Goal: Transaction & Acquisition: Obtain resource

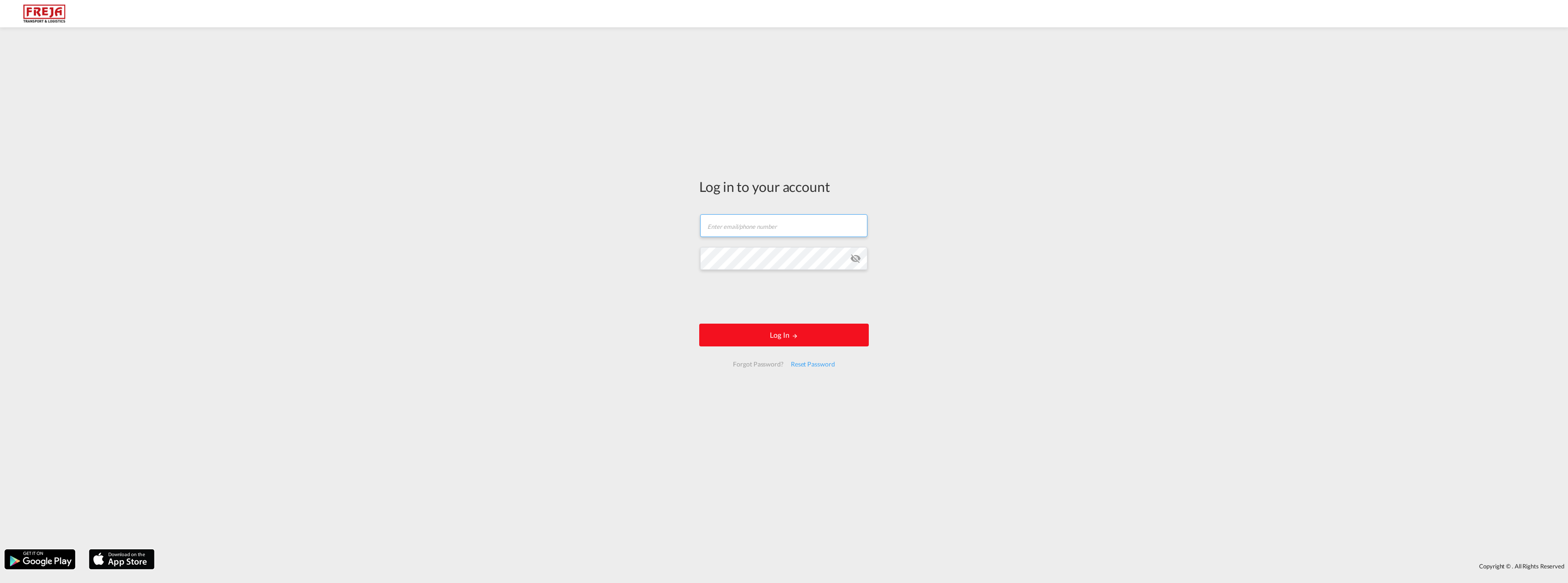
type input "jarkko.lamminpaa@freja.fi"
click at [799, 340] on button "Log In" at bounding box center [784, 335] width 170 height 23
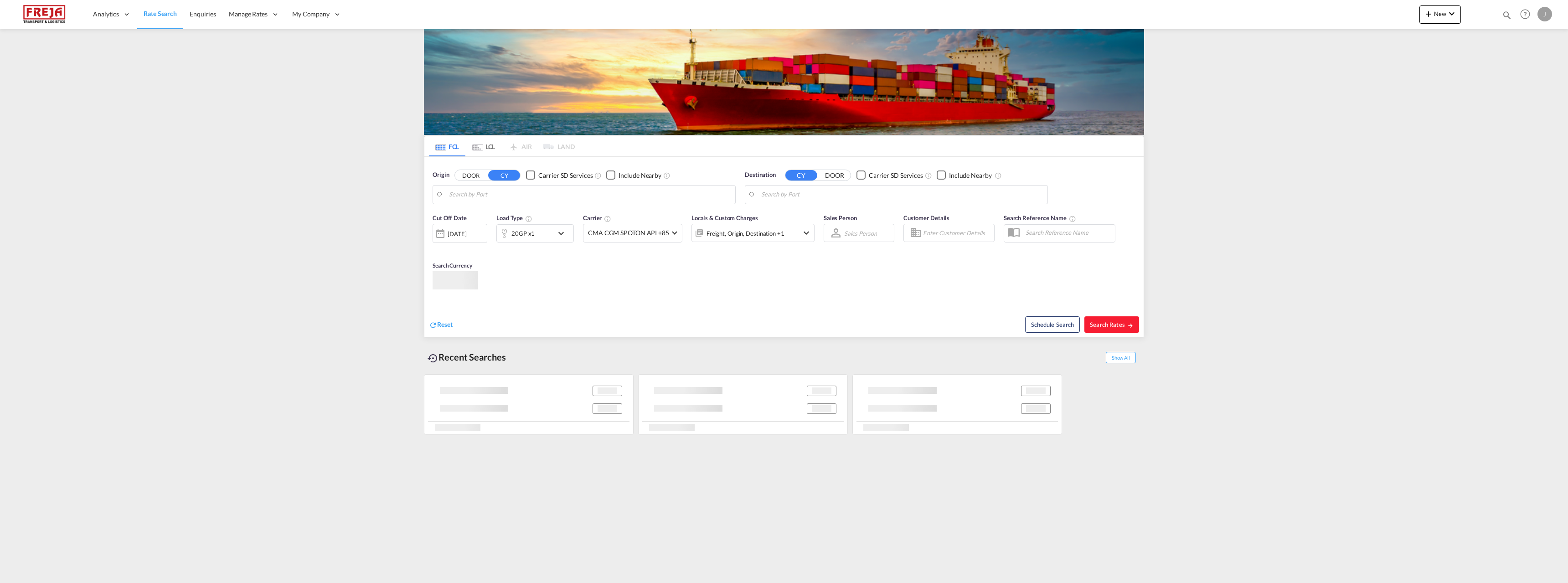
type input "Helsinki (Helsingfors), FIHEL"
type input "Jeddah, SAJED"
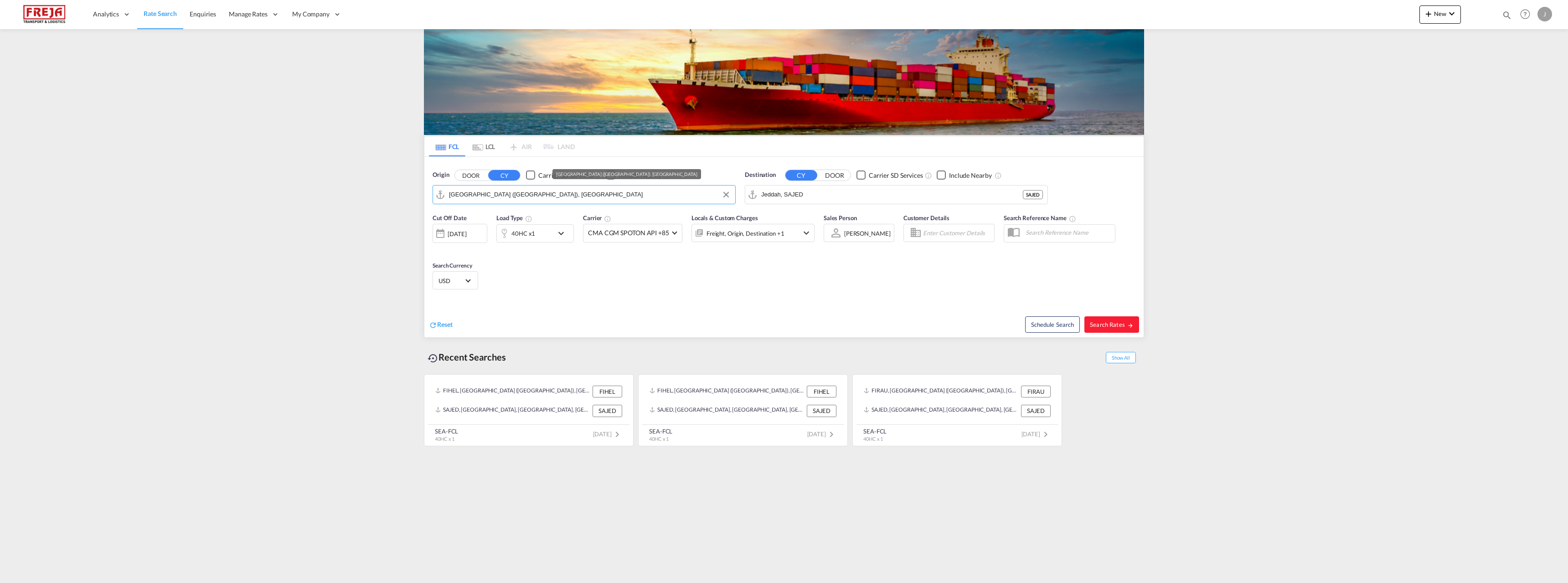
click at [534, 188] on input "Helsinki (Helsingfors), FIHEL" at bounding box center [590, 195] width 282 height 13
click at [514, 215] on div "Raumo ( Rauma ) Finland FIRAU" at bounding box center [519, 219] width 173 height 27
type input "Raumo (Rauma), [GEOGRAPHIC_DATA]"
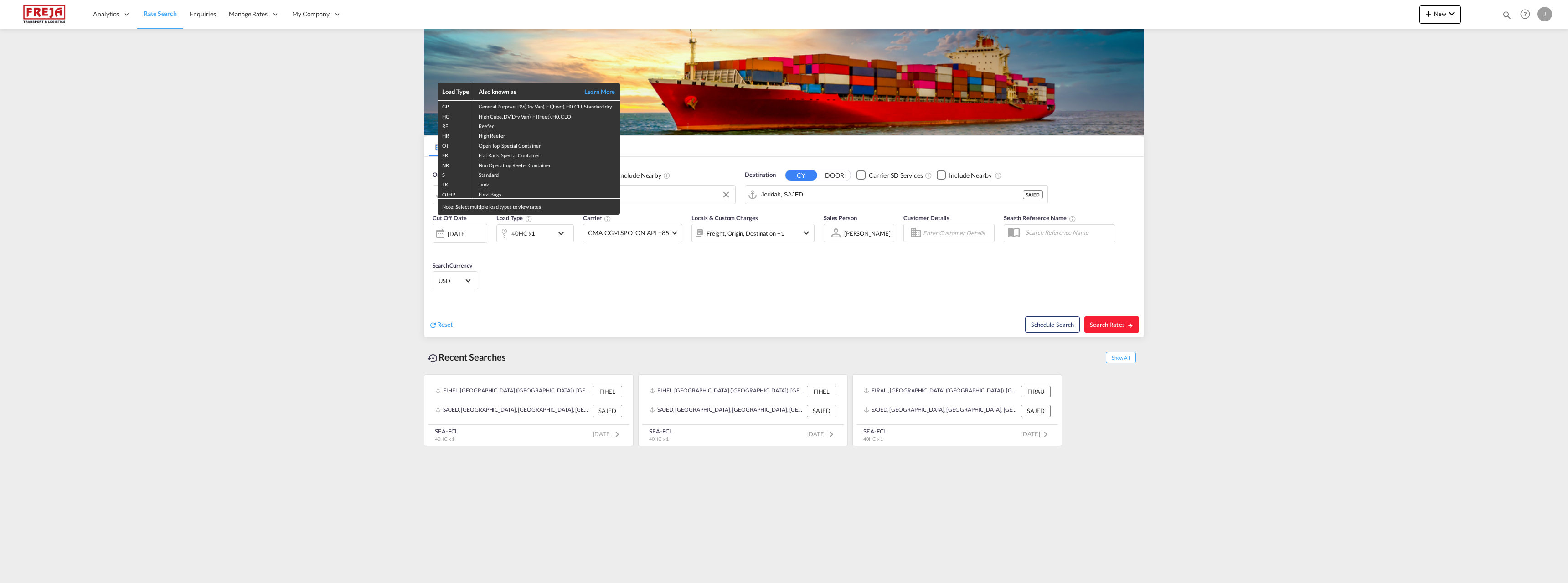
click at [788, 195] on div "Load Type Also known as Learn More GP General Purpose, DV(Dry Van), FT(Feet), H…" at bounding box center [784, 292] width 1568 height 583
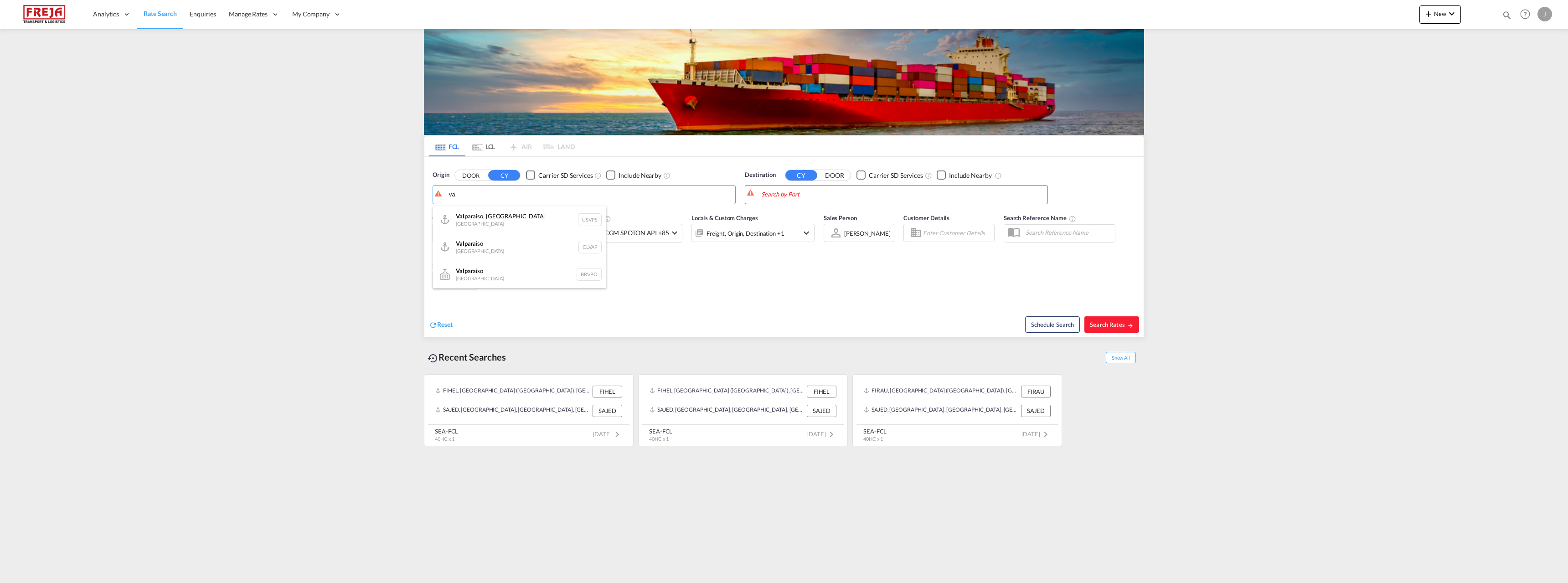
type input "v"
click at [534, 224] on div "Raumo ( Rauma ) Finland FIRAU" at bounding box center [519, 219] width 173 height 27
type input "Raumo (Rauma), [GEOGRAPHIC_DATA]"
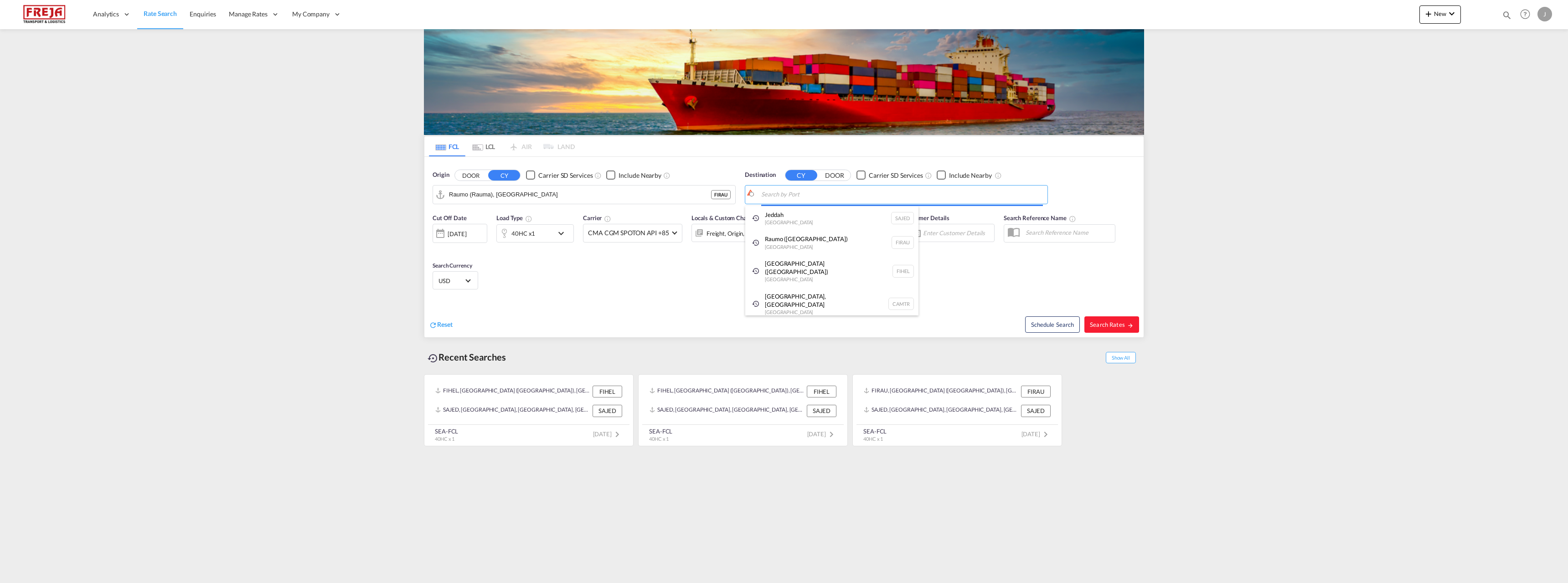
click at [808, 194] on body "Analytics Reports Dashboard Rate Search Enquiries Manage Rates Contract Rates" at bounding box center [784, 292] width 1568 height 583
click at [819, 248] on div "Valparaiso [GEOGRAPHIC_DATA] CLVAP" at bounding box center [831, 246] width 173 height 27
type input "Valparaiso, CLVAP"
click at [1103, 327] on span "Search Rates" at bounding box center [1111, 324] width 44 height 7
type input "FIRAU to CLVAP / [DATE]"
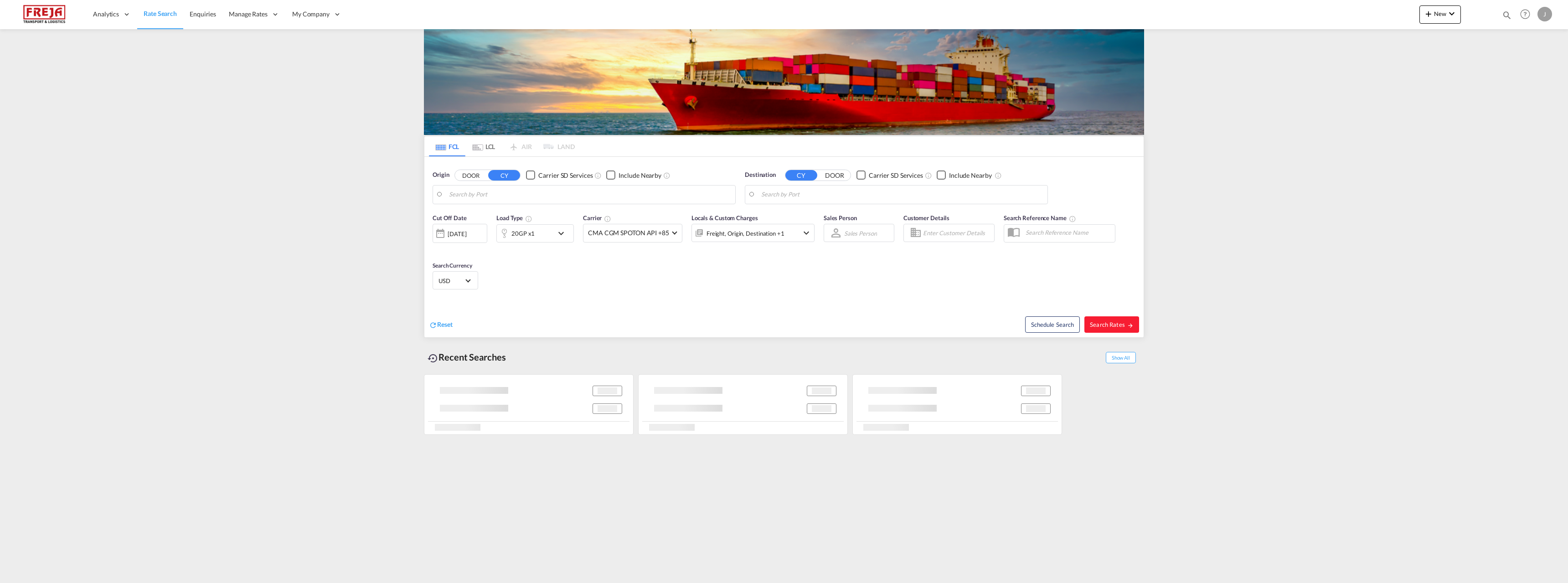
type input "Raumo (Rauma), [GEOGRAPHIC_DATA]"
type input "Valparaiso, CLVAP"
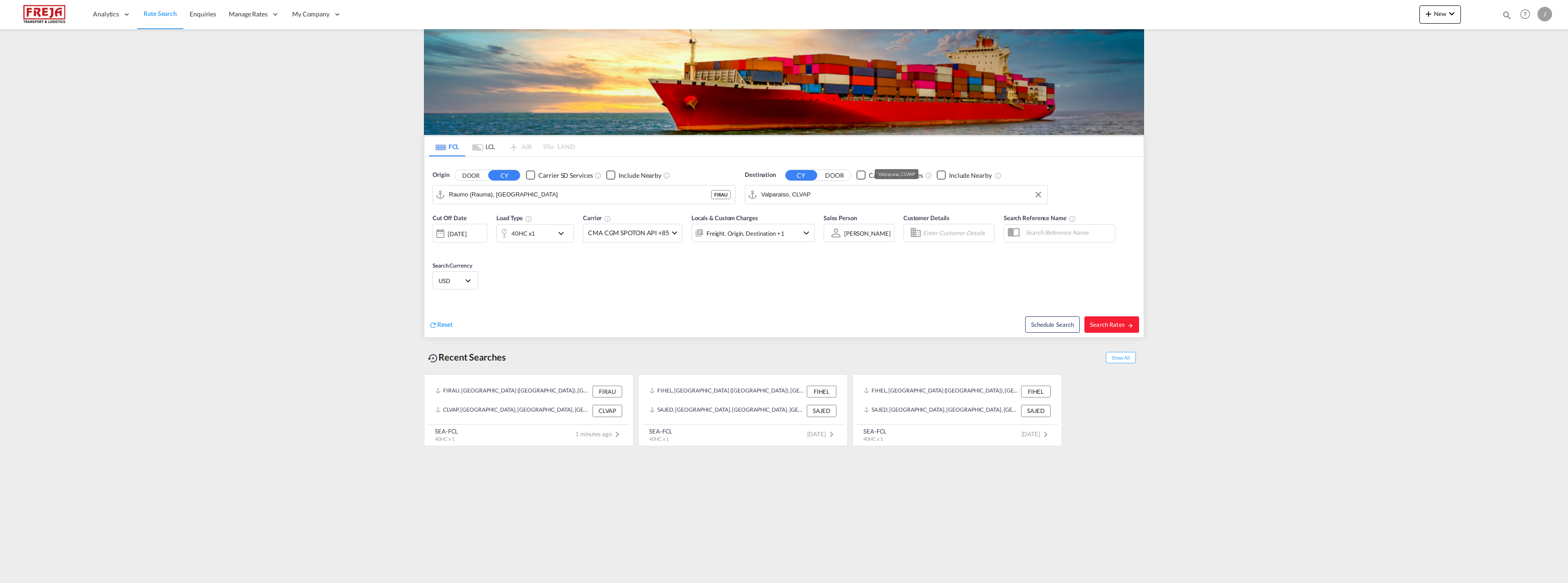
click at [857, 196] on input "Valparaiso, CLVAP" at bounding box center [902, 195] width 282 height 13
click at [943, 173] on div "Checkbox No Ink" at bounding box center [941, 175] width 9 height 9
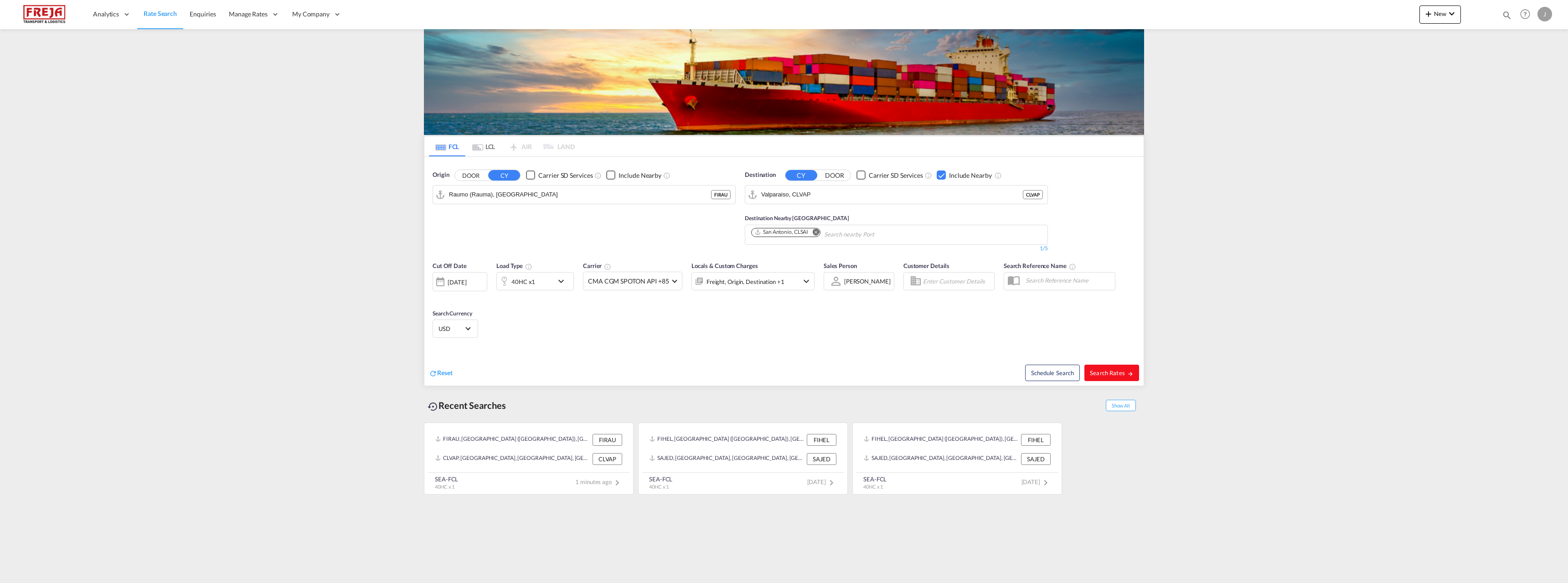
click at [1116, 365] on button "Search Rates" at bounding box center [1111, 372] width 55 height 16
type input "FIRAU to CLVAP / [DATE]"
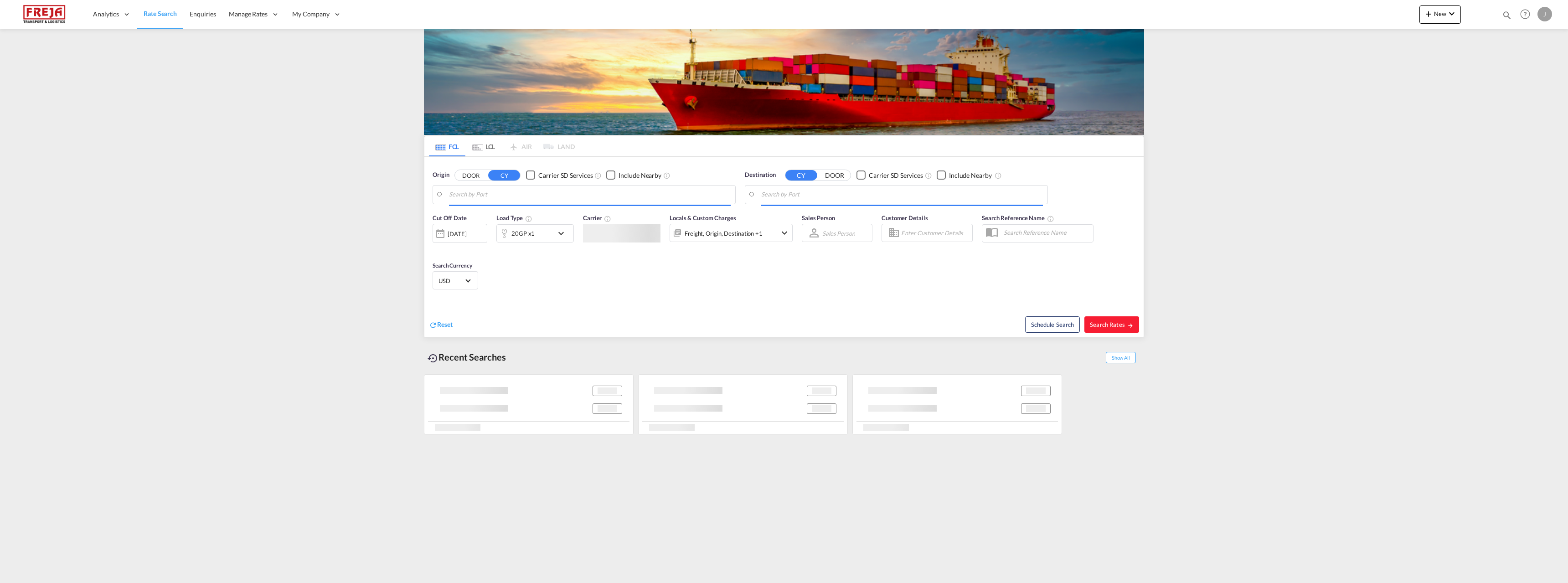
type input "Raumo (Rauma), [GEOGRAPHIC_DATA]"
type input "[GEOGRAPHIC_DATA], [GEOGRAPHIC_DATA]"
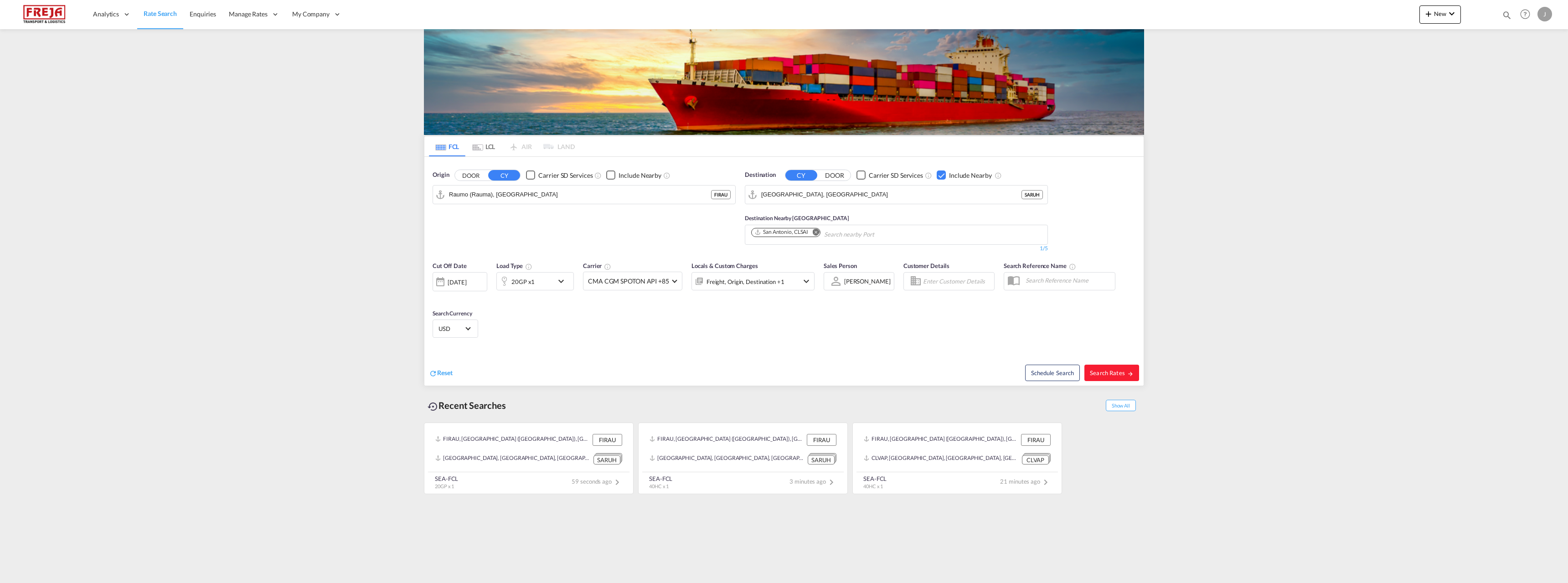
click at [817, 231] on md-icon "Remove" at bounding box center [815, 231] width 7 height 7
click at [941, 175] on div "Checkbox No Ink" at bounding box center [941, 175] width 9 height 9
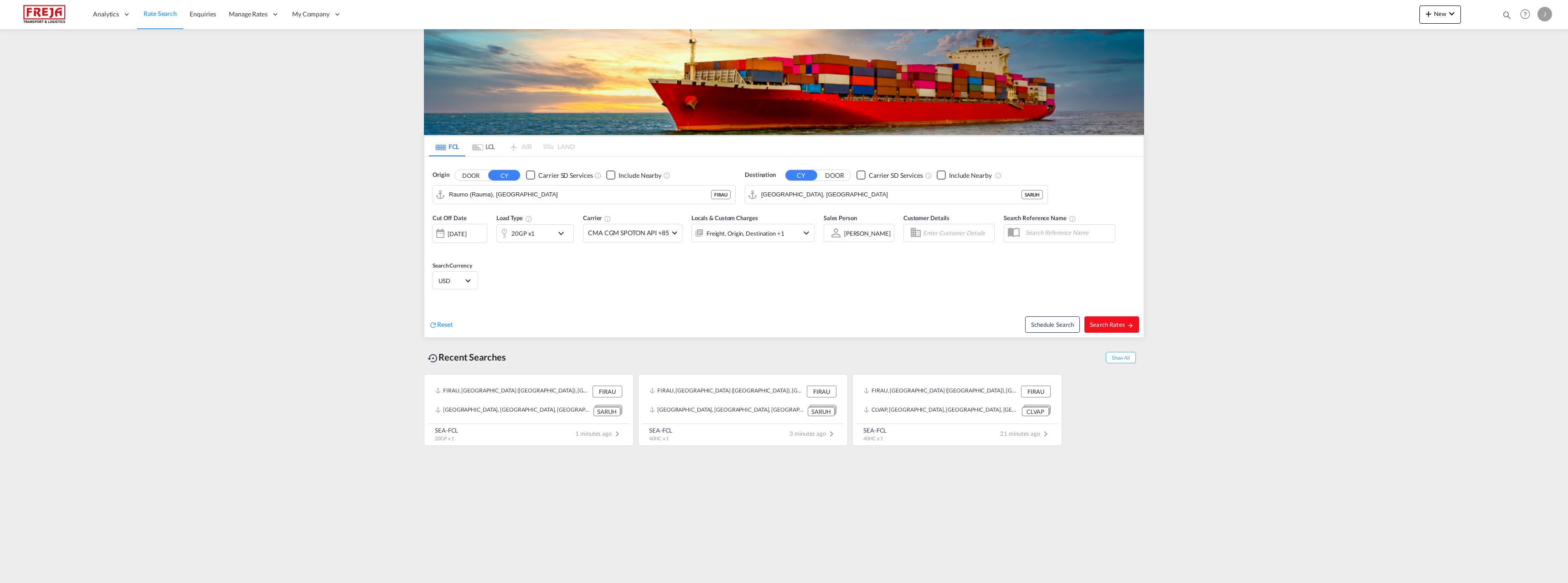
click at [1101, 321] on span "Search Rates" at bounding box center [1111, 324] width 44 height 7
type input "FIRAU to SARUH / [DATE]"
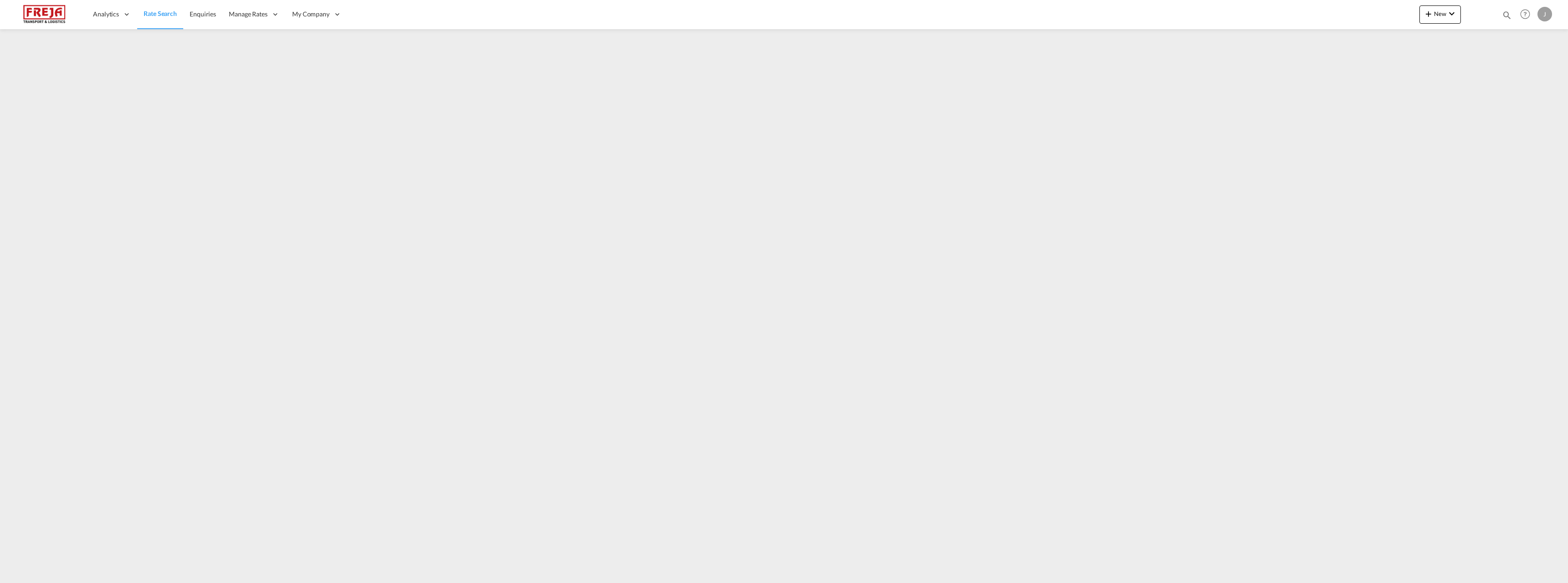
click at [169, 15] on span "Rate Search" at bounding box center [160, 13] width 33 height 8
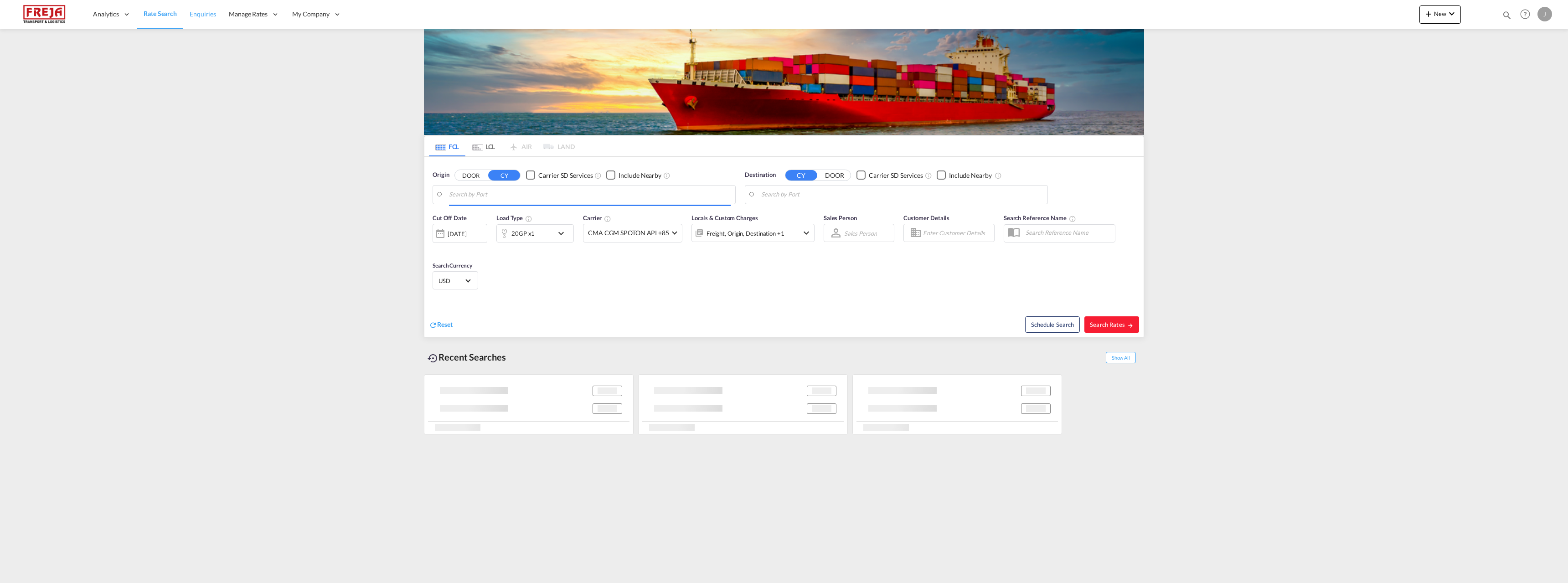
click at [215, 18] on span "Enquiries" at bounding box center [203, 13] width 26 height 8
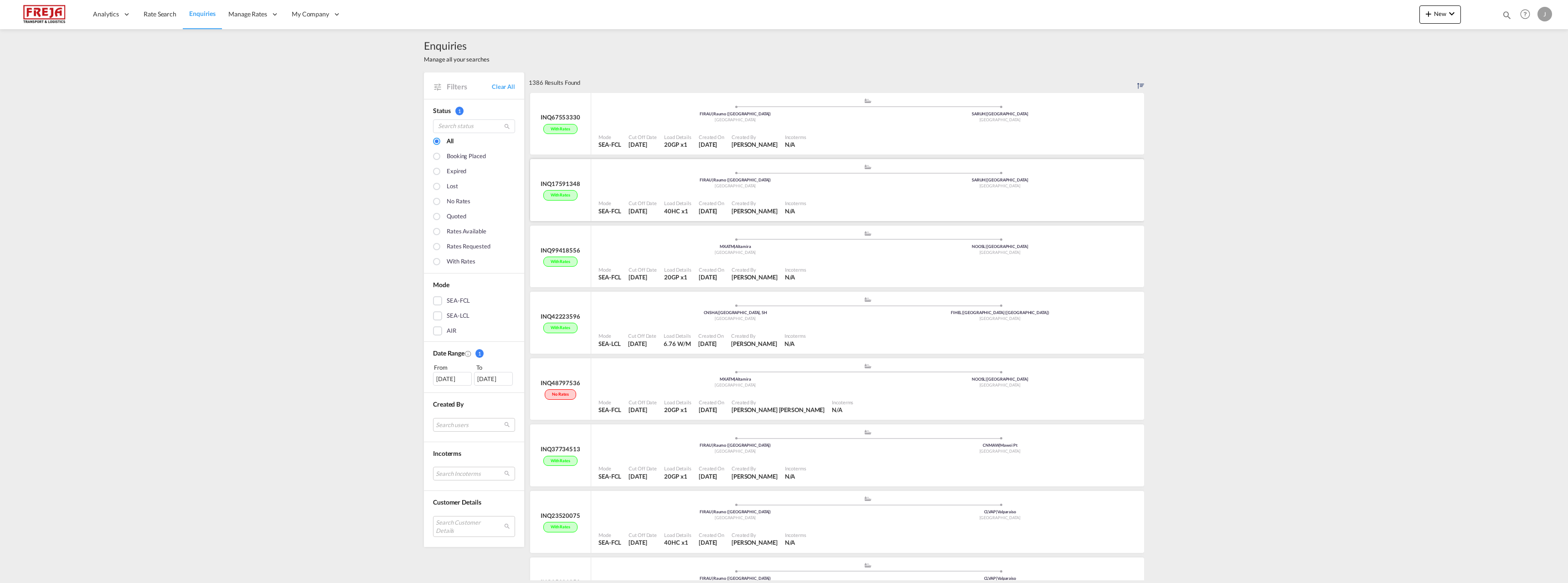
click at [647, 208] on span "[DATE]" at bounding box center [638, 211] width 18 height 7
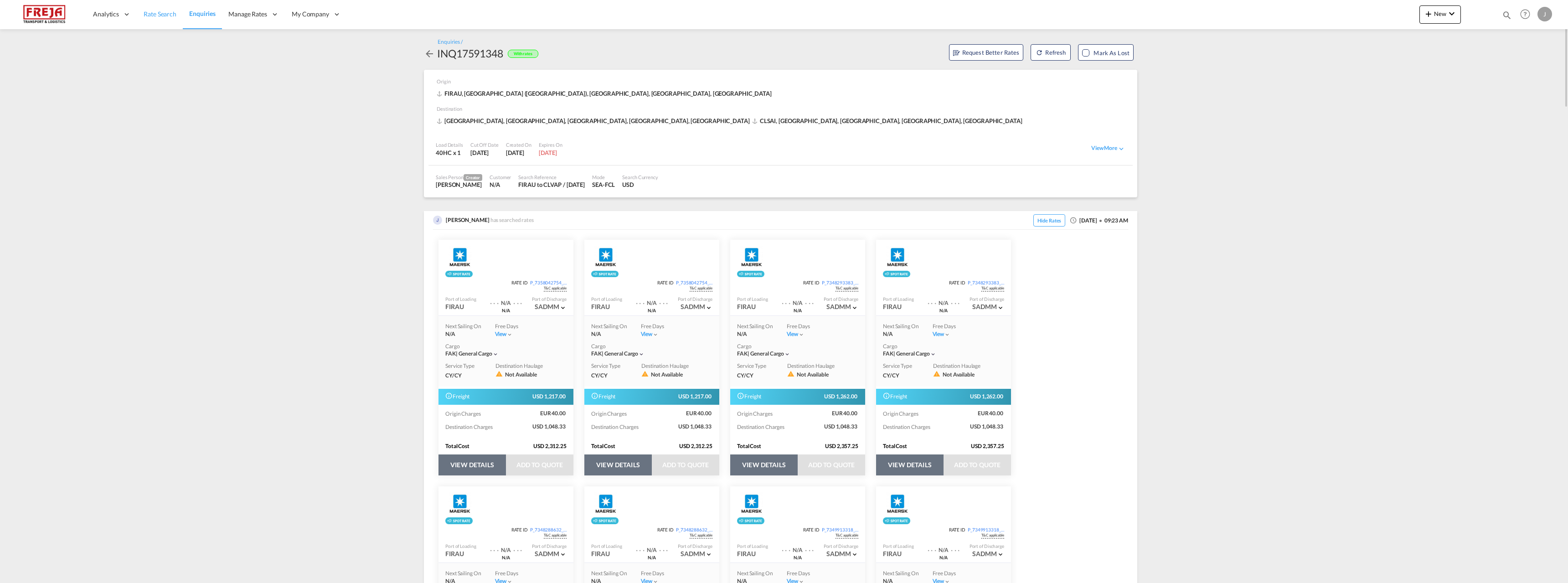
click at [161, 14] on span "Rate Search" at bounding box center [160, 13] width 33 height 8
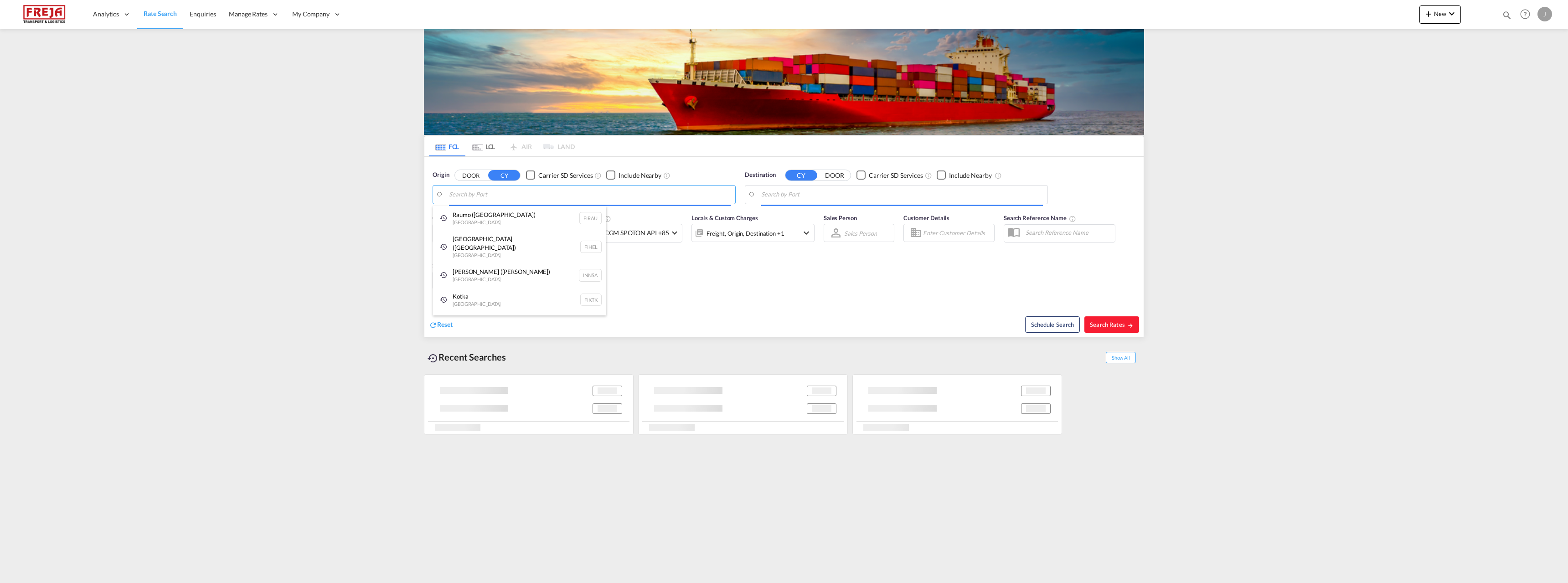
click at [520, 191] on body "Analytics Reports Dashboard Rate Search Enquiries Manage Rates Contract Rates" at bounding box center [784, 292] width 1568 height 583
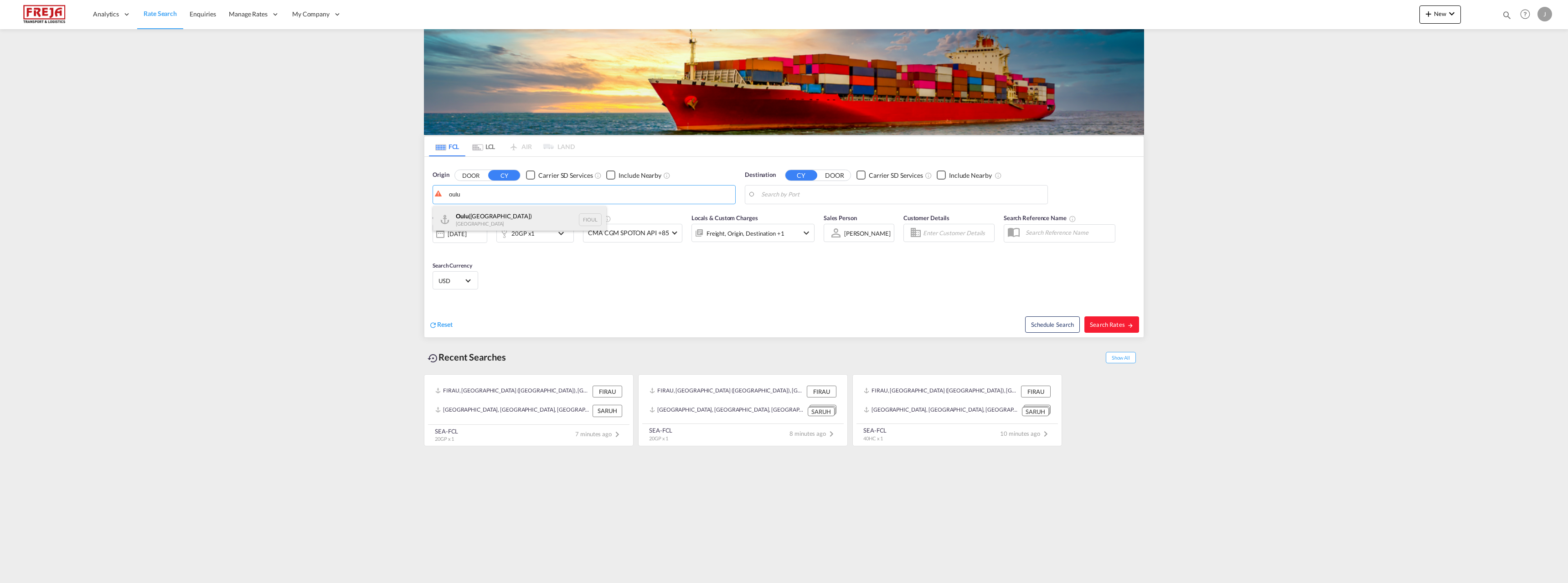
click at [482, 211] on div "Oulu ([GEOGRAPHIC_DATA]) [GEOGRAPHIC_DATA] FIOUL" at bounding box center [519, 219] width 173 height 27
type input "Oulu ([GEOGRAPHIC_DATA]), [GEOGRAPHIC_DATA]"
click at [799, 195] on body "Analytics Reports Dashboard Rate Search Enquiries Manage Rates Contract Rates" at bounding box center [784, 292] width 1568 height 583
click at [812, 246] on div "Valparaiso [GEOGRAPHIC_DATA] CLVAP" at bounding box center [831, 246] width 173 height 27
type input "Valparaiso, CLVAP"
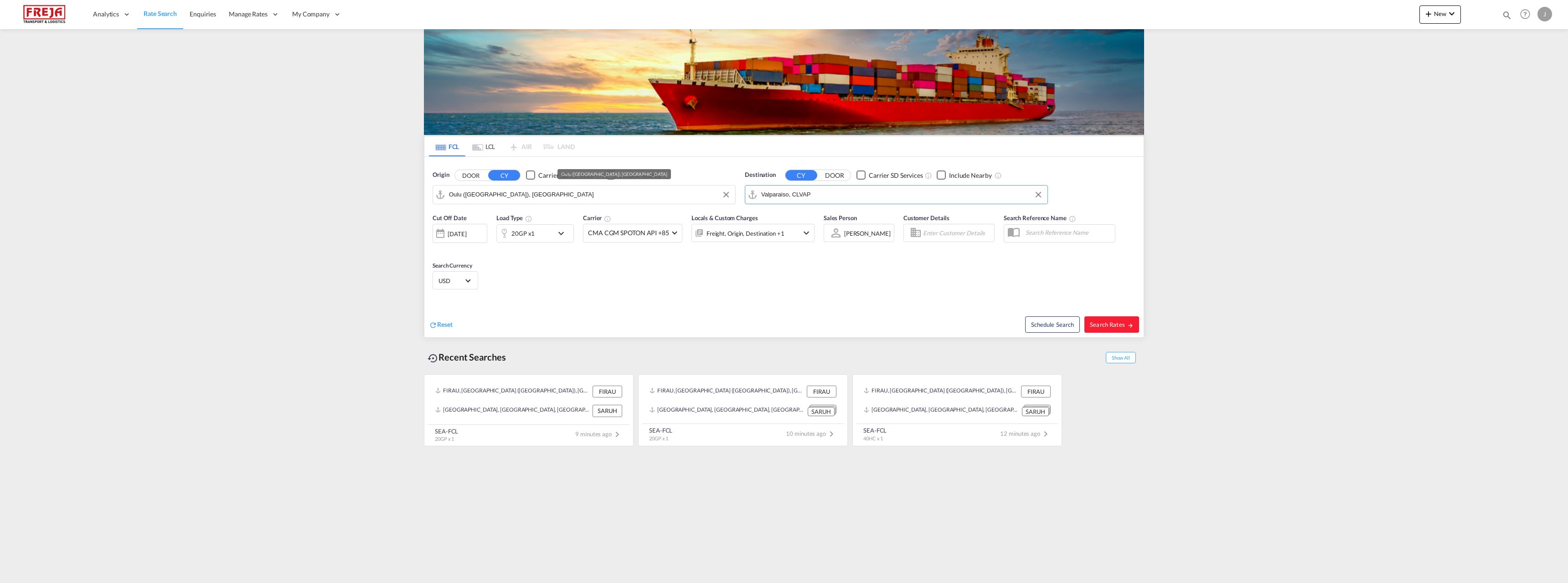
click at [569, 195] on input "Oulu ([GEOGRAPHIC_DATA]), [GEOGRAPHIC_DATA]" at bounding box center [590, 195] width 282 height 13
click at [546, 226] on div "20GP x1" at bounding box center [525, 233] width 57 height 18
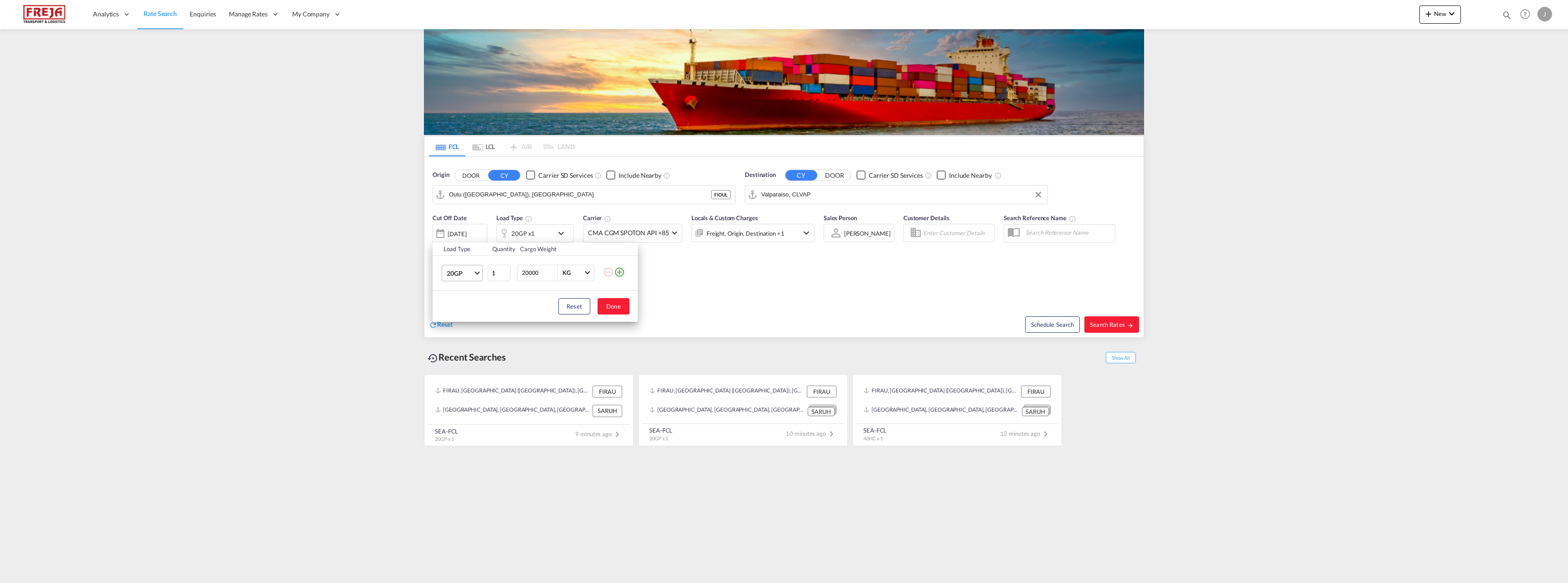
click at [471, 266] on md-select-value "20GP" at bounding box center [464, 273] width 37 height 15
click at [461, 316] on div "40HC" at bounding box center [455, 316] width 17 height 9
click at [621, 307] on button "Done" at bounding box center [614, 306] width 32 height 16
click at [1104, 320] on button "Search Rates" at bounding box center [1111, 324] width 55 height 16
type input "FIOUL to CLVAP / [DATE]"
